Goal: Task Accomplishment & Management: Manage account settings

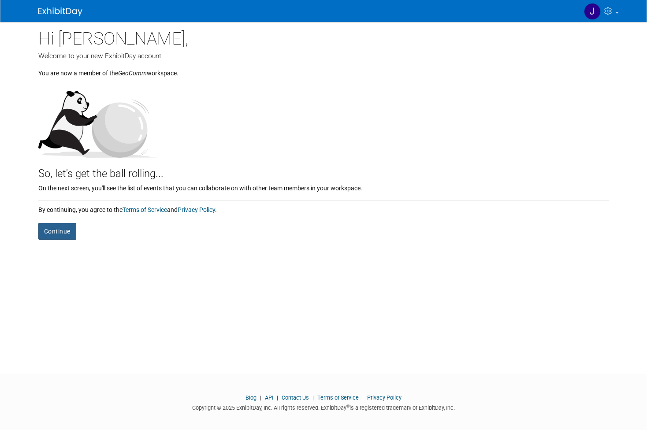
click at [54, 228] on button "Continue" at bounding box center [57, 231] width 38 height 17
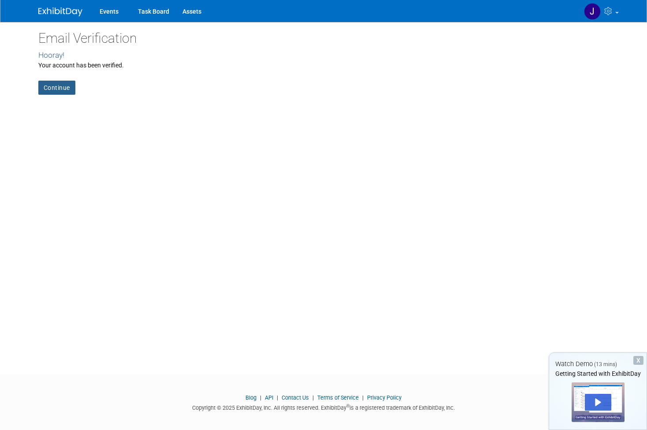
click at [48, 89] on link "Continue" at bounding box center [56, 88] width 37 height 14
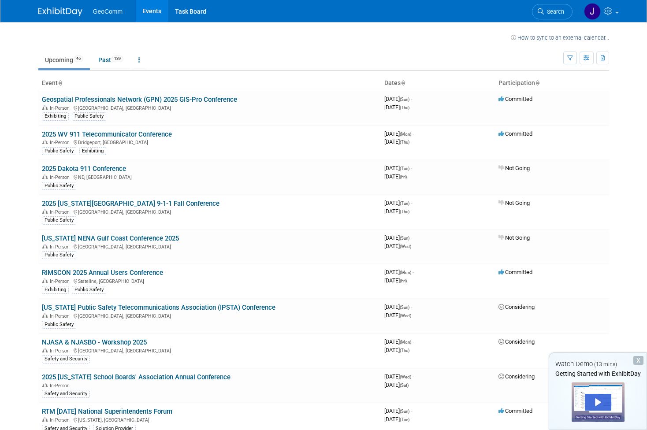
click at [100, 16] on ul "GeoComm Events Task Board" at bounding box center [153, 11] width 120 height 22
click at [100, 11] on span "GeoComm" at bounding box center [108, 11] width 30 height 7
click at [183, 12] on link "Task Board" at bounding box center [190, 11] width 45 height 22
